Goal: Task Accomplishment & Management: Use online tool/utility

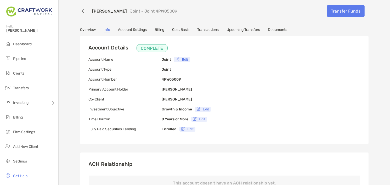
click at [106, 13] on link "[PERSON_NAME]" at bounding box center [109, 11] width 35 height 5
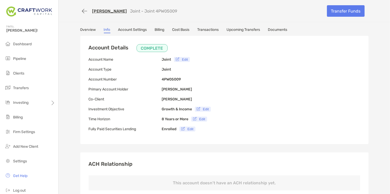
click at [114, 12] on link "[PERSON_NAME]" at bounding box center [109, 11] width 35 height 5
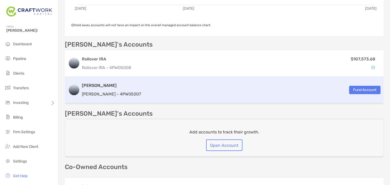
scroll to position [148, 0]
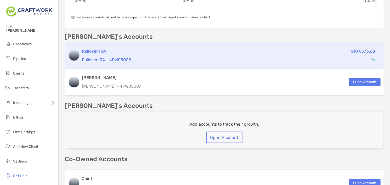
click at [187, 59] on p "Rollover IRA - 4PW05008" at bounding box center [179, 60] width 195 height 7
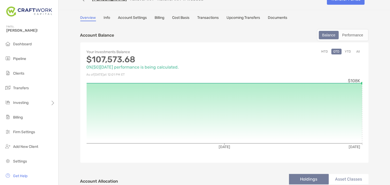
scroll to position [19, 0]
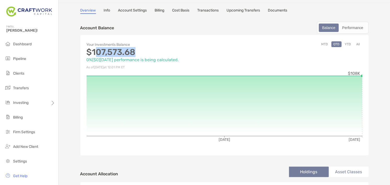
drag, startPoint x: 95, startPoint y: 54, endPoint x: 170, endPoint y: 54, distance: 75.1
click at [170, 54] on p "$107,573.68" at bounding box center [156, 52] width 138 height 7
drag, startPoint x: 170, startPoint y: 54, endPoint x: 231, endPoint y: 49, distance: 61.2
click at [171, 53] on p "$107,573.68" at bounding box center [156, 52] width 138 height 7
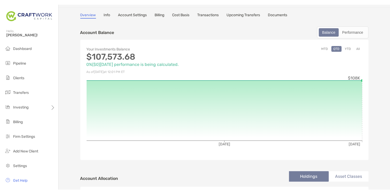
scroll to position [0, 0]
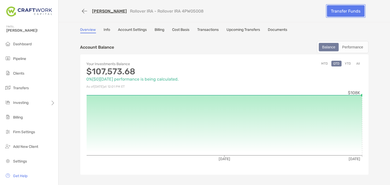
click at [342, 12] on link "Transfer Funds" at bounding box center [346, 11] width 38 height 12
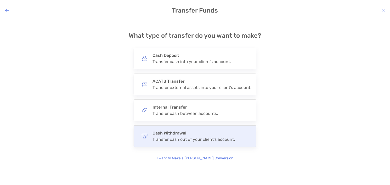
click at [209, 133] on h4 "Cash Withdrawal" at bounding box center [194, 133] width 82 height 5
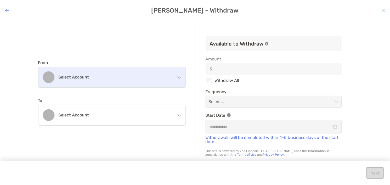
click at [138, 82] on div "Select account" at bounding box center [111, 77] width 147 height 20
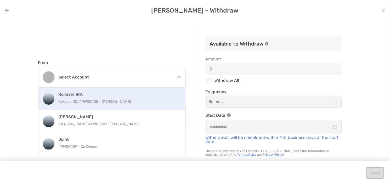
click at [133, 96] on h4 "Rollover IRA" at bounding box center [118, 94] width 118 height 5
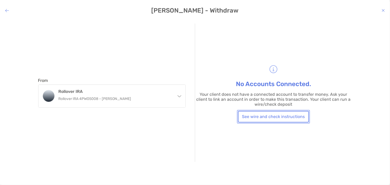
click at [284, 117] on button "See wire and check instructions" at bounding box center [273, 117] width 71 height 12
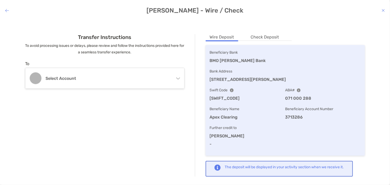
click at [266, 35] on li "Check Deposit" at bounding box center [265, 37] width 37 height 7
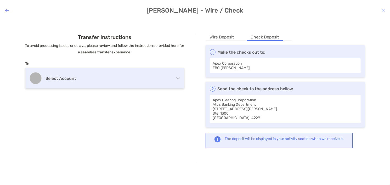
click at [91, 76] on h4 "Select account" at bounding box center [107, 78] width 123 height 5
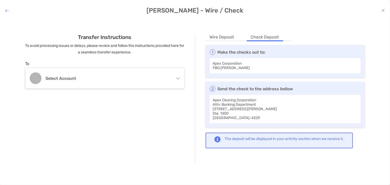
click at [97, 60] on div "Transfer Instructions To avoid processing issues or delays, please review and f…" at bounding box center [105, 98] width 181 height 129
click at [9, 11] on h4 "Jonathan Bader - Wire / Check" at bounding box center [195, 10] width 390 height 7
click at [8, 11] on icon "modal" at bounding box center [7, 10] width 4 height 4
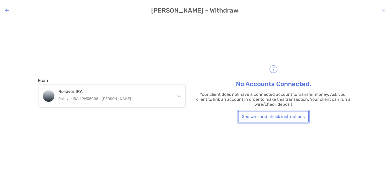
click at [263, 115] on button "See wire and check instructions" at bounding box center [273, 117] width 71 height 12
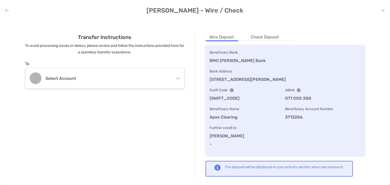
click at [268, 39] on li "Check Deposit" at bounding box center [265, 37] width 37 height 7
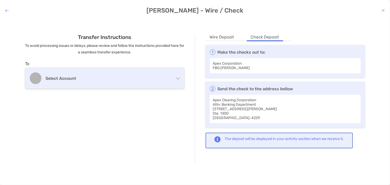
click at [170, 78] on div "Select account" at bounding box center [104, 78] width 159 height 20
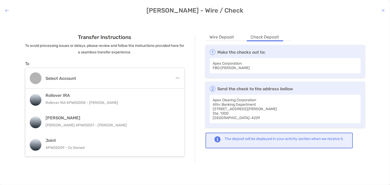
click at [159, 57] on div "Transfer Instructions To avoid processing issues or delays, please review and f…" at bounding box center [105, 98] width 181 height 129
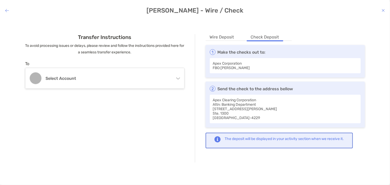
click at [243, 37] on ul "Wire Deposit Check Deposit" at bounding box center [249, 37] width 86 height 7
click at [234, 37] on li "Wire Deposit" at bounding box center [222, 37] width 33 height 7
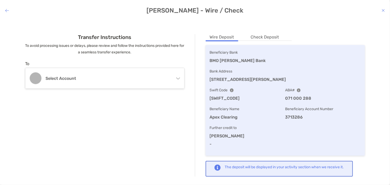
click at [383, 10] on icon "modal" at bounding box center [383, 10] width 3 height 4
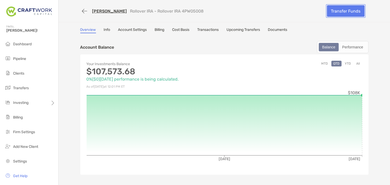
click at [344, 9] on link "Transfer Funds" at bounding box center [346, 11] width 38 height 12
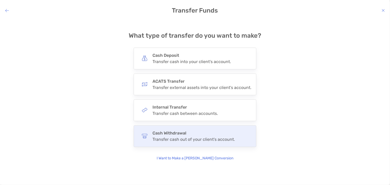
click at [182, 143] on div "Cash Withdrawal Transfer cash out of your client's account." at bounding box center [195, 136] width 123 height 22
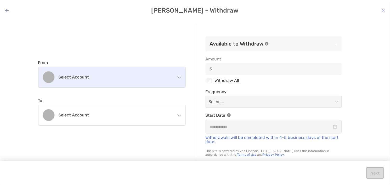
click at [163, 77] on h4 "Select account" at bounding box center [115, 77] width 113 height 5
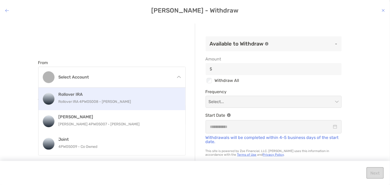
click at [146, 93] on h4 "Rollover IRA" at bounding box center [118, 94] width 118 height 5
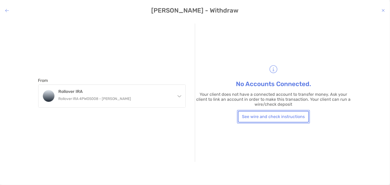
click at [254, 118] on button "See wire and check instructions" at bounding box center [273, 117] width 71 height 12
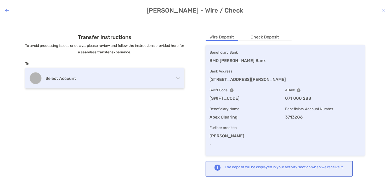
click at [141, 83] on div "Select account" at bounding box center [104, 78] width 159 height 20
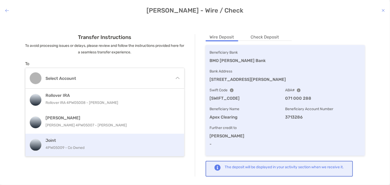
click at [115, 141] on h4 "Joint" at bounding box center [110, 140] width 128 height 5
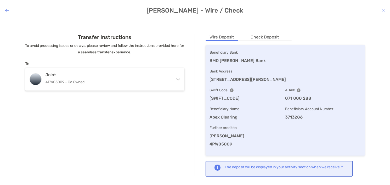
click at [148, 129] on div "Transfer Instructions To avoid processing issues or delays, please review and f…" at bounding box center [105, 105] width 181 height 143
click at [154, 132] on div "Transfer Instructions To avoid processing issues or delays, please review and f…" at bounding box center [105, 105] width 181 height 143
click at [257, 40] on li "Check Deposit" at bounding box center [265, 37] width 37 height 7
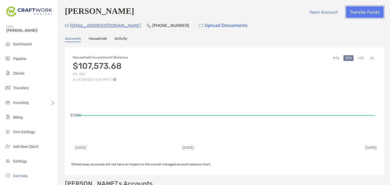
click at [369, 14] on button "Transfer Funds" at bounding box center [365, 12] width 38 height 12
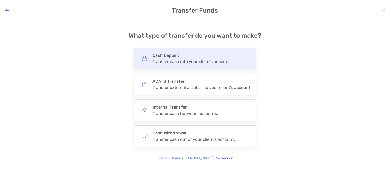
click at [163, 57] on h4 "Cash Deposit" at bounding box center [192, 55] width 79 height 5
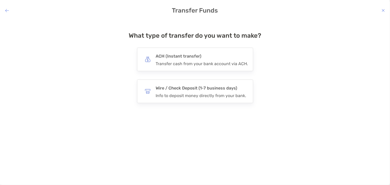
click at [8, 10] on icon "modal" at bounding box center [7, 10] width 4 height 4
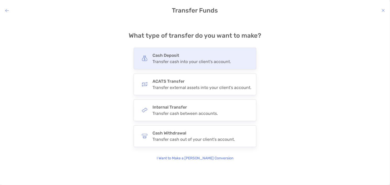
click at [183, 61] on div "Transfer cash into your client's account." at bounding box center [192, 61] width 79 height 5
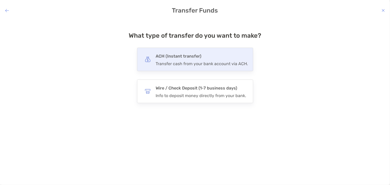
click at [174, 58] on h4 "ACH (Instant transfer)" at bounding box center [202, 56] width 92 height 7
click at [0, 0] on input "***" at bounding box center [0, 0] width 0 height 0
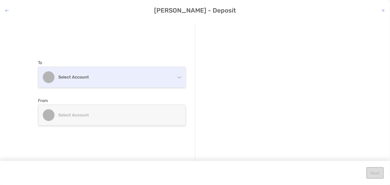
click at [157, 75] on h4 "Select account" at bounding box center [115, 77] width 113 height 5
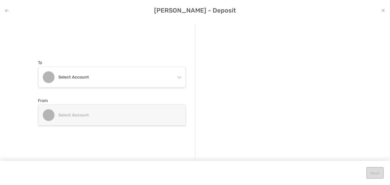
drag, startPoint x: 224, startPoint y: 74, endPoint x: 204, endPoint y: 75, distance: 19.9
click at [224, 74] on div "modal" at bounding box center [226, 74] width 45 height 5
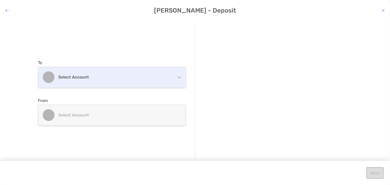
click at [158, 75] on h4 "Select account" at bounding box center [115, 77] width 113 height 5
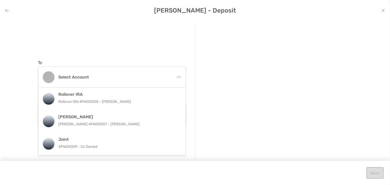
click at [119, 146] on p "4PW05009 - Co Owned" at bounding box center [118, 146] width 118 height 7
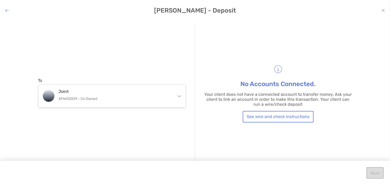
click at [166, 67] on div "To Joint 4PW05009 - Co Owned Rollover IRA Rollover IRA 4PW05008 - [PERSON_NAME]…" at bounding box center [116, 93] width 157 height 138
